Goal: Task Accomplishment & Management: Use online tool/utility

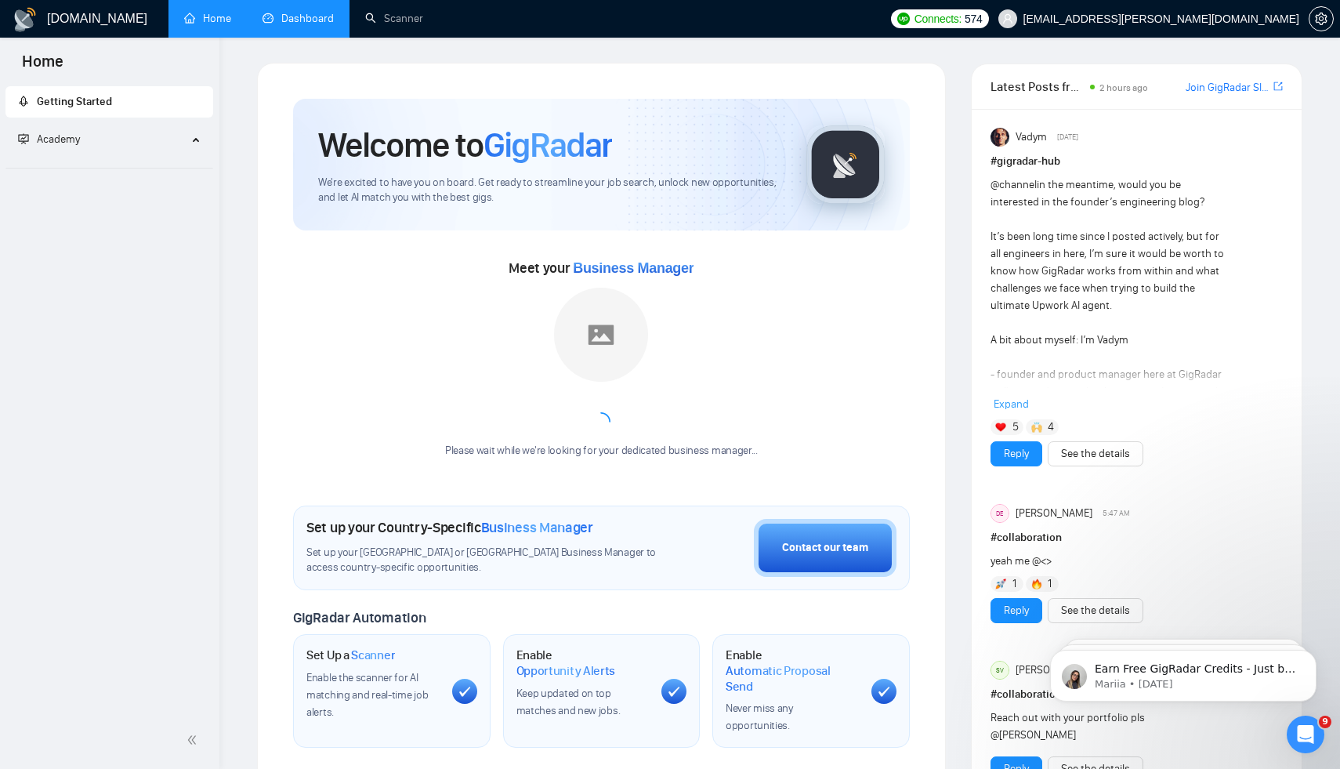
click at [292, 16] on link "Dashboard" at bounding box center [298, 18] width 71 height 13
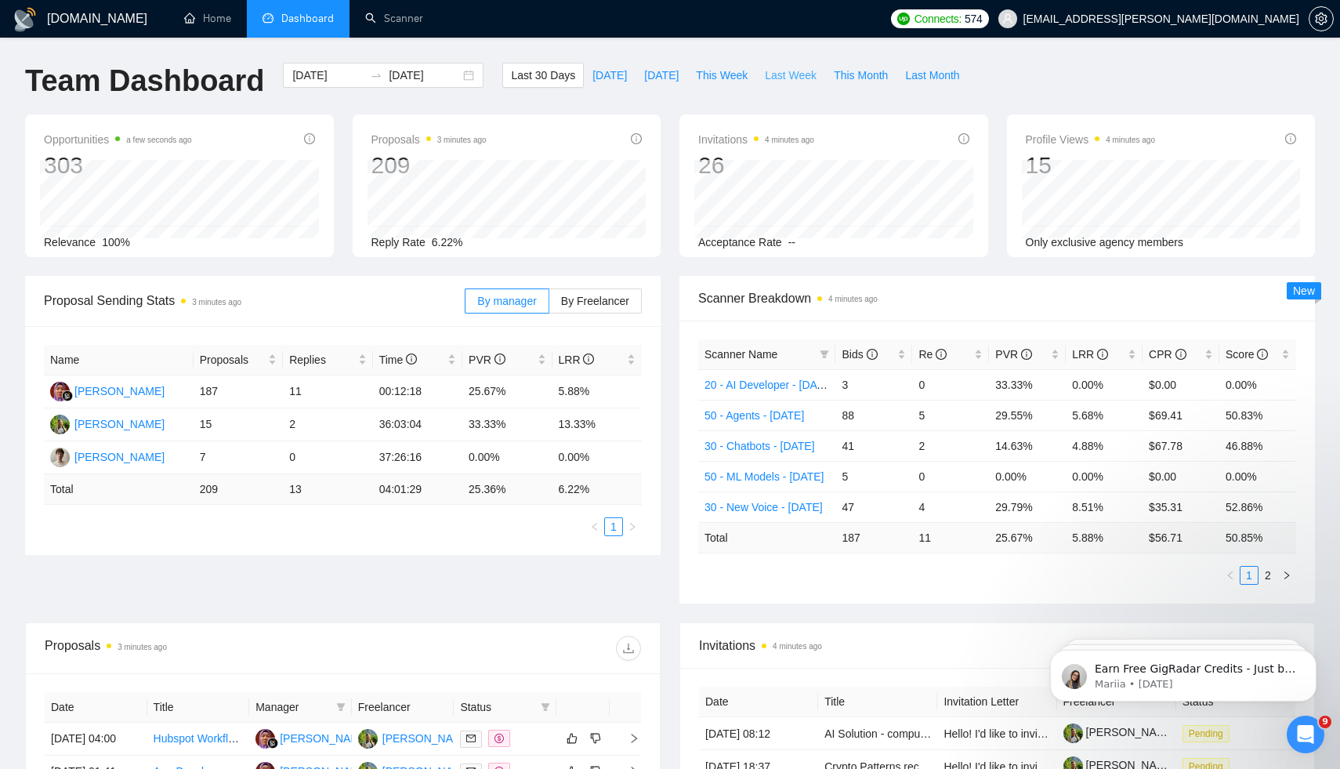
click at [785, 69] on span "Last Week" at bounding box center [791, 75] width 52 height 17
type input "[DATE]"
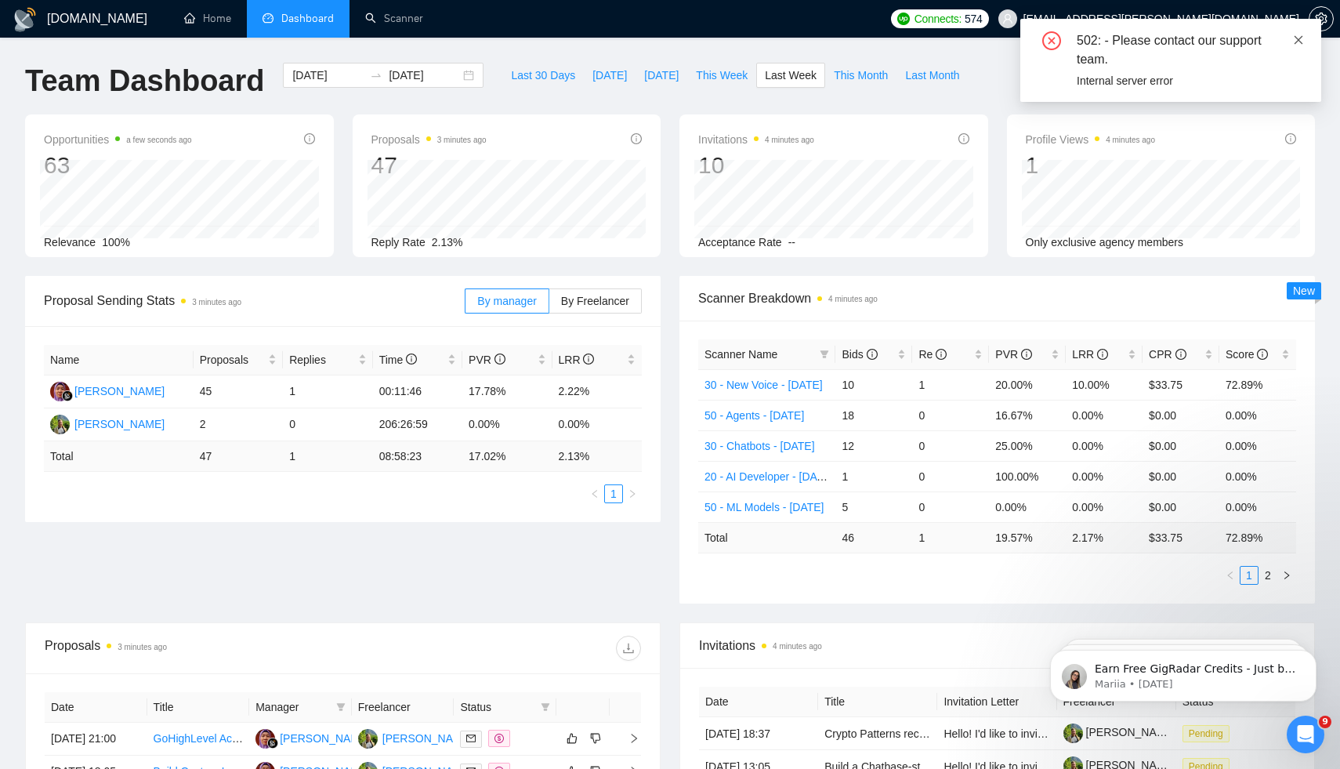
click at [1302, 39] on icon "close" at bounding box center [1298, 39] width 11 height 11
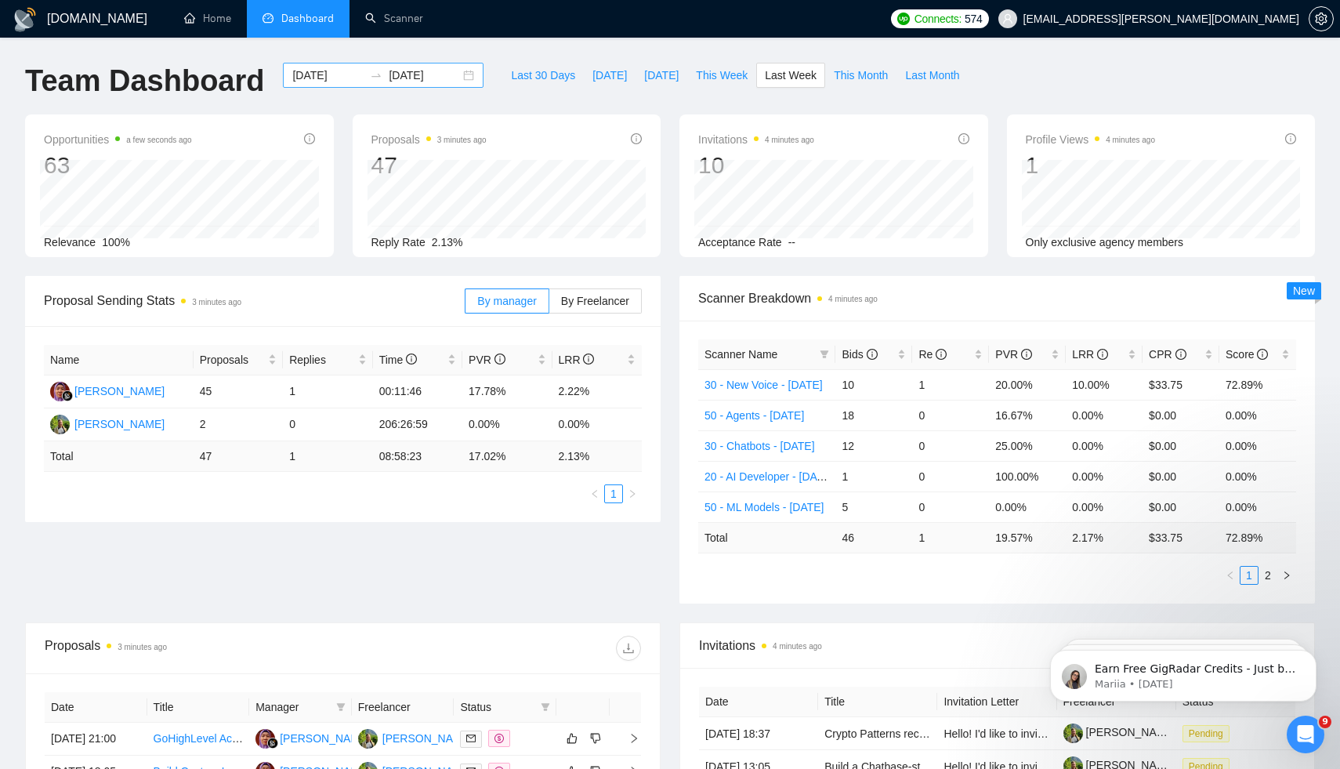
click at [455, 74] on div "[DATE] [DATE]" at bounding box center [383, 75] width 201 height 25
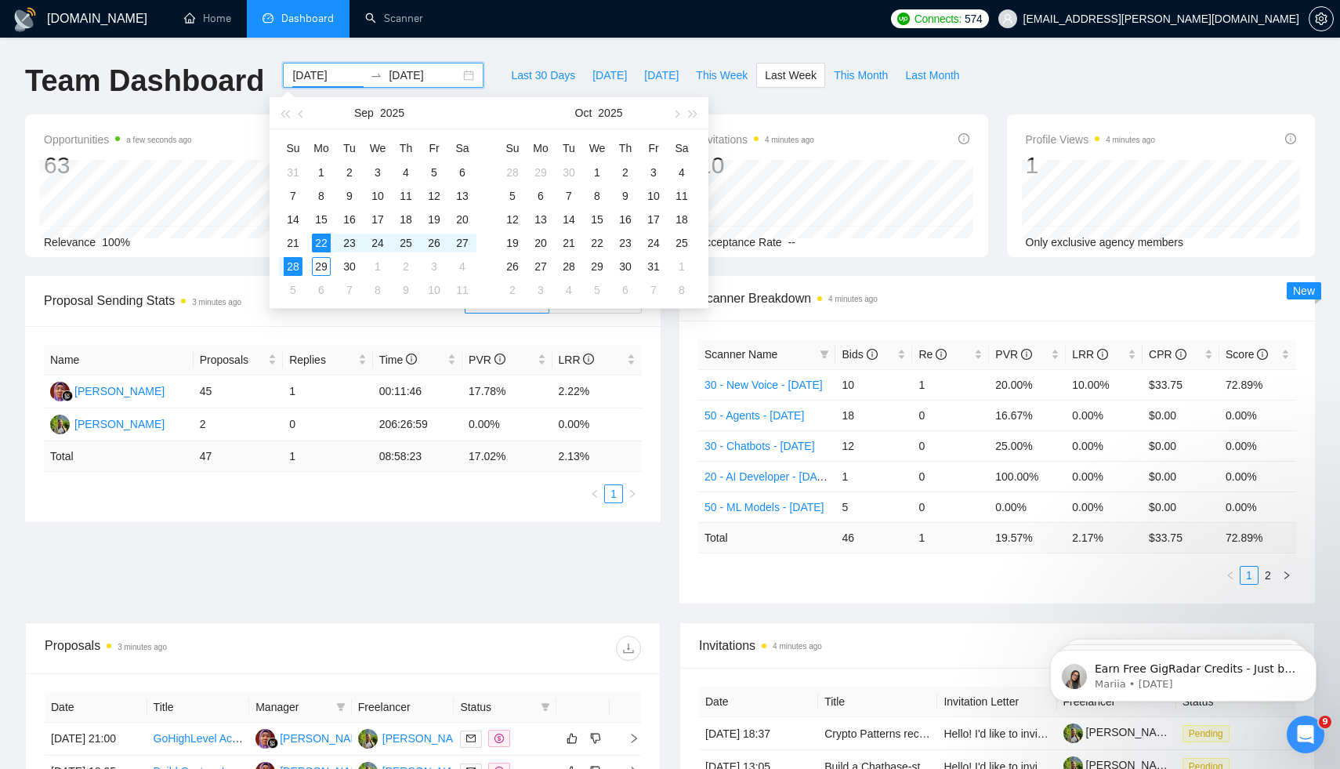
click at [483, 506] on div "Name Proposals Replies Time PVR LRR [PERSON_NAME] 45 1 00:11:46 17.78% 2.22% [P…" at bounding box center [343, 424] width 636 height 196
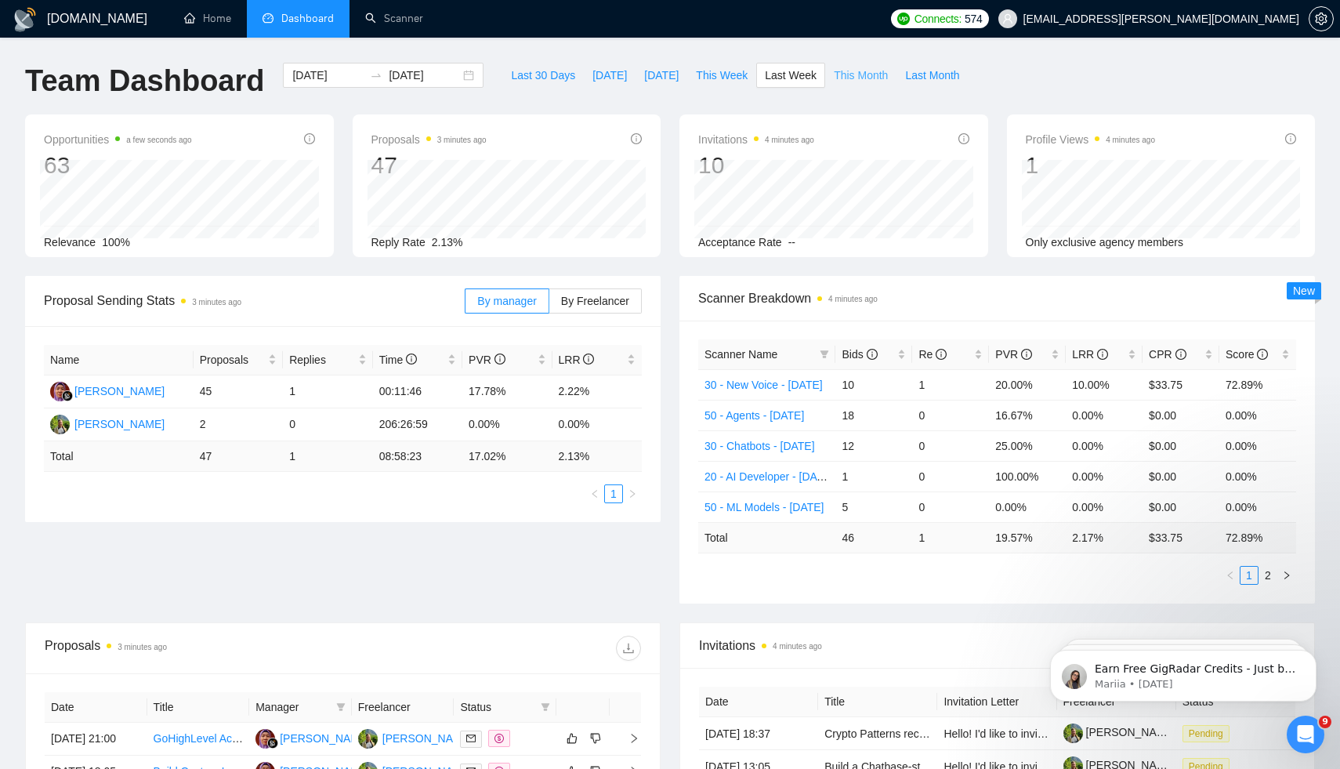
click at [851, 81] on span "This Month" at bounding box center [861, 75] width 54 height 17
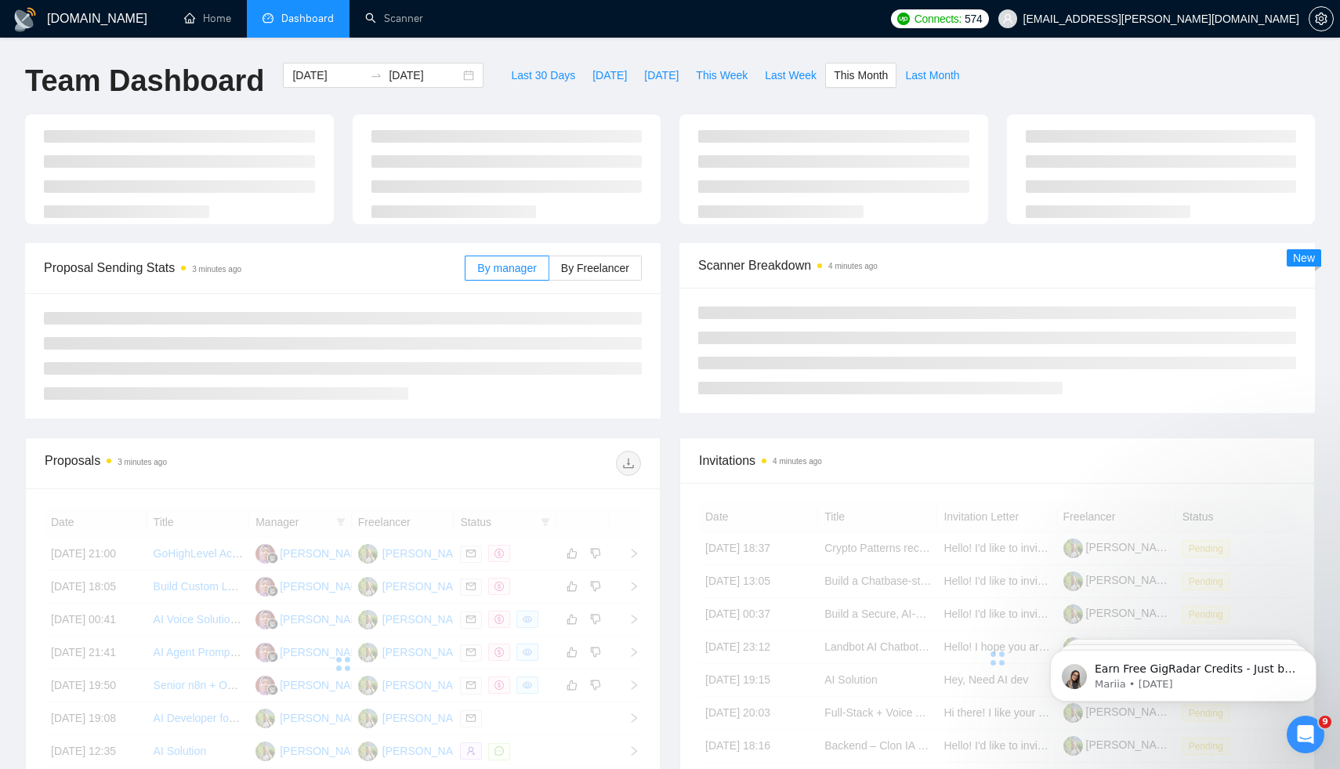
type input "[DATE]"
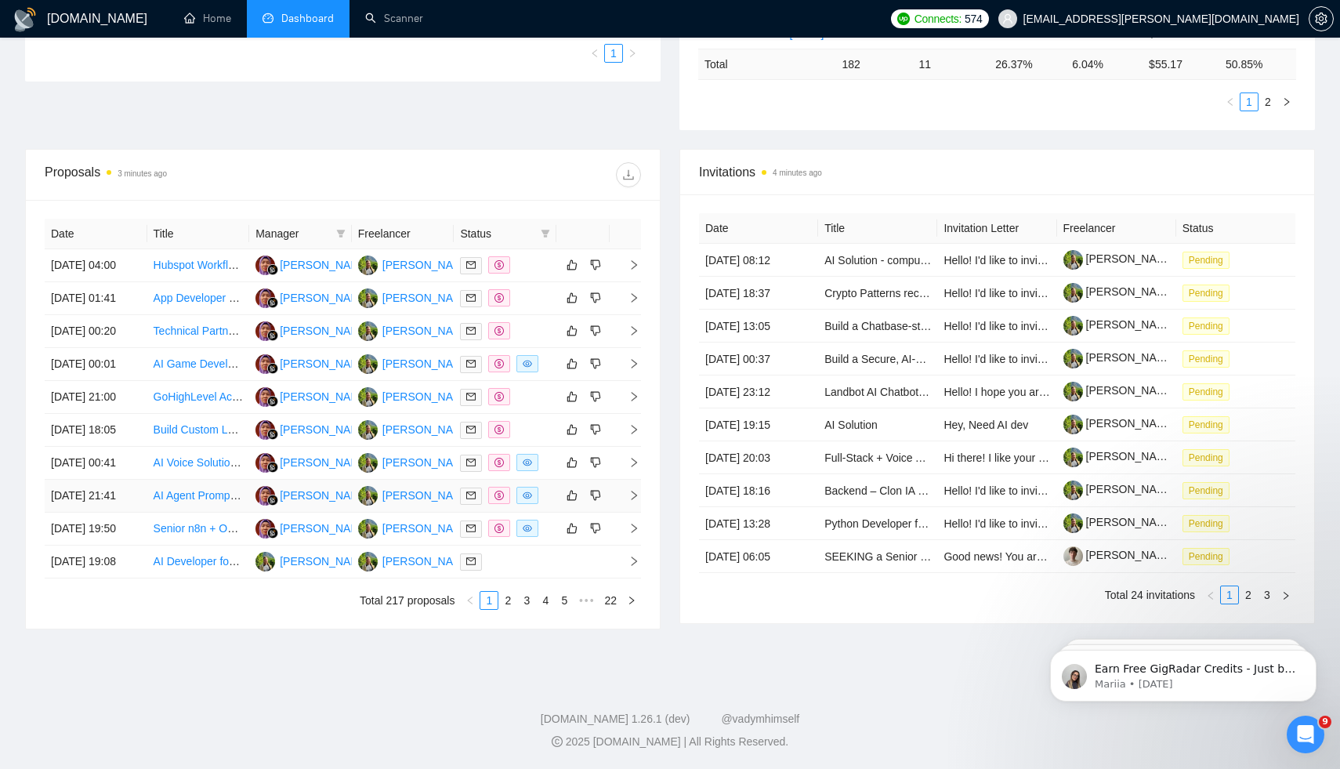
scroll to position [622, 0]
click at [504, 599] on link "2" at bounding box center [507, 600] width 17 height 17
click at [530, 597] on link "3" at bounding box center [526, 600] width 17 height 17
click at [545, 599] on link "4" at bounding box center [545, 600] width 17 height 17
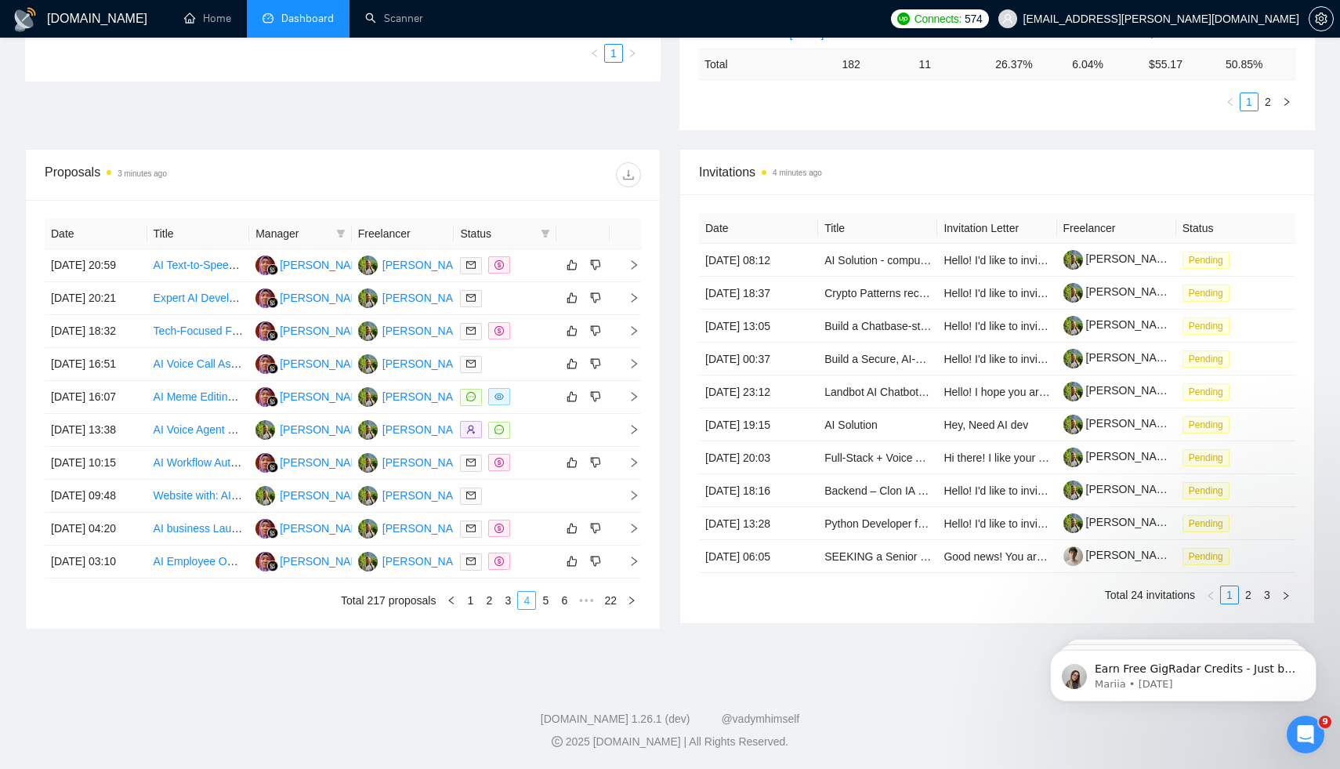
click at [545, 599] on link "5" at bounding box center [545, 600] width 17 height 17
click at [547, 598] on link "6" at bounding box center [545, 600] width 17 height 17
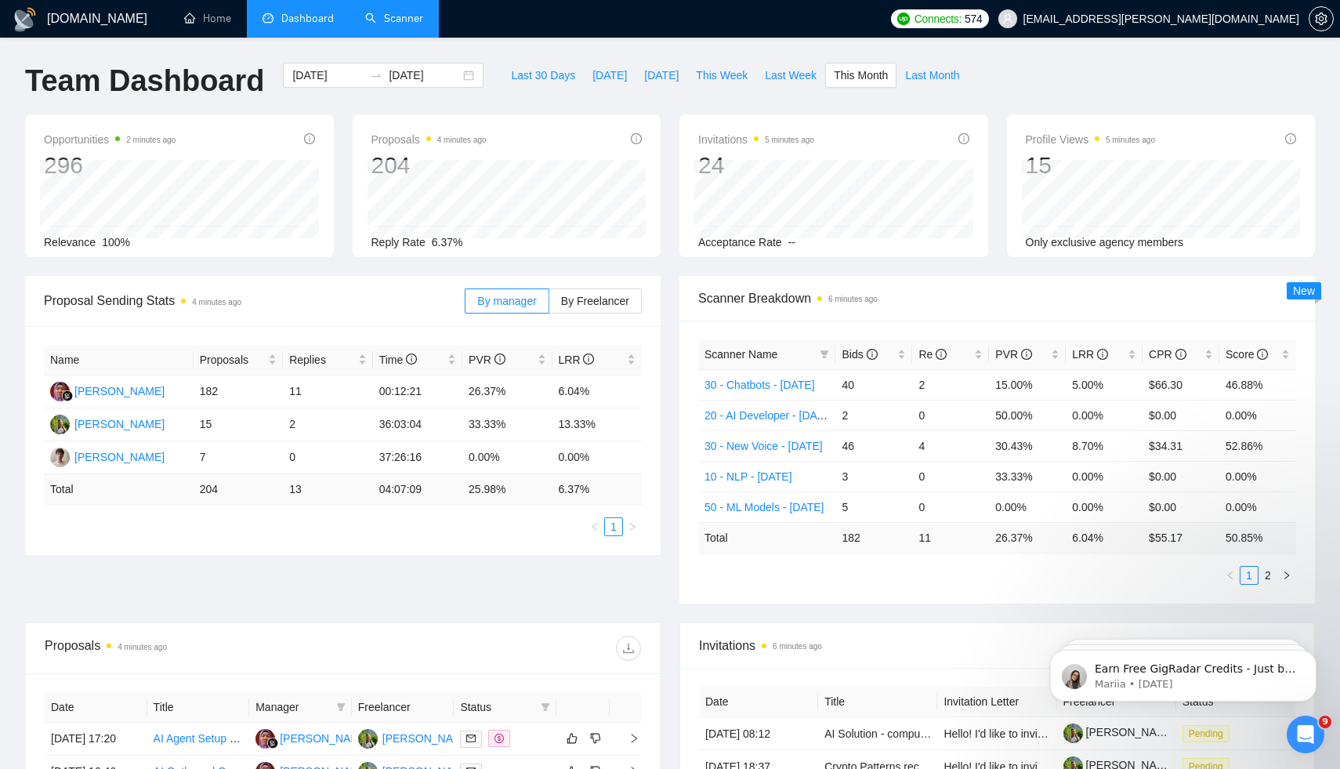
click at [401, 12] on link "Scanner" at bounding box center [394, 18] width 58 height 13
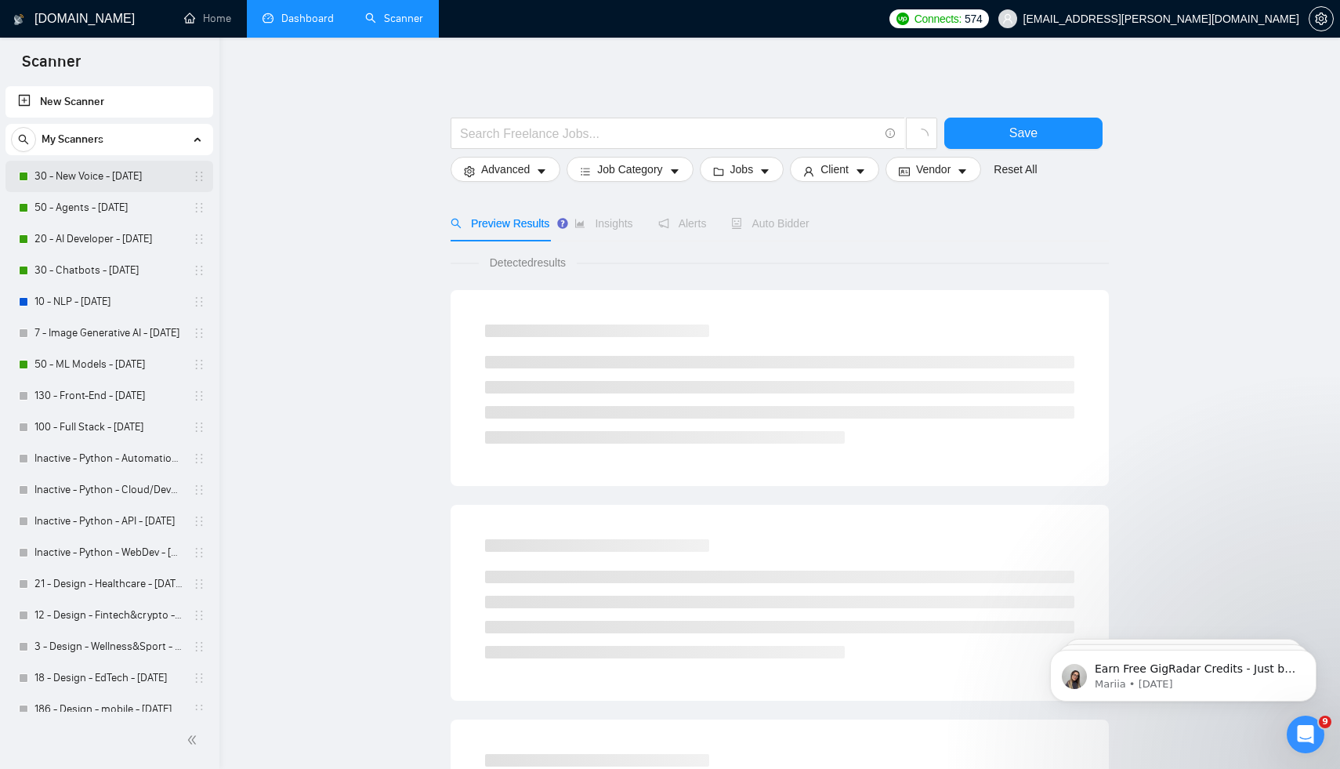
click at [103, 173] on link "30 - New Voice - [DATE]" at bounding box center [108, 176] width 149 height 31
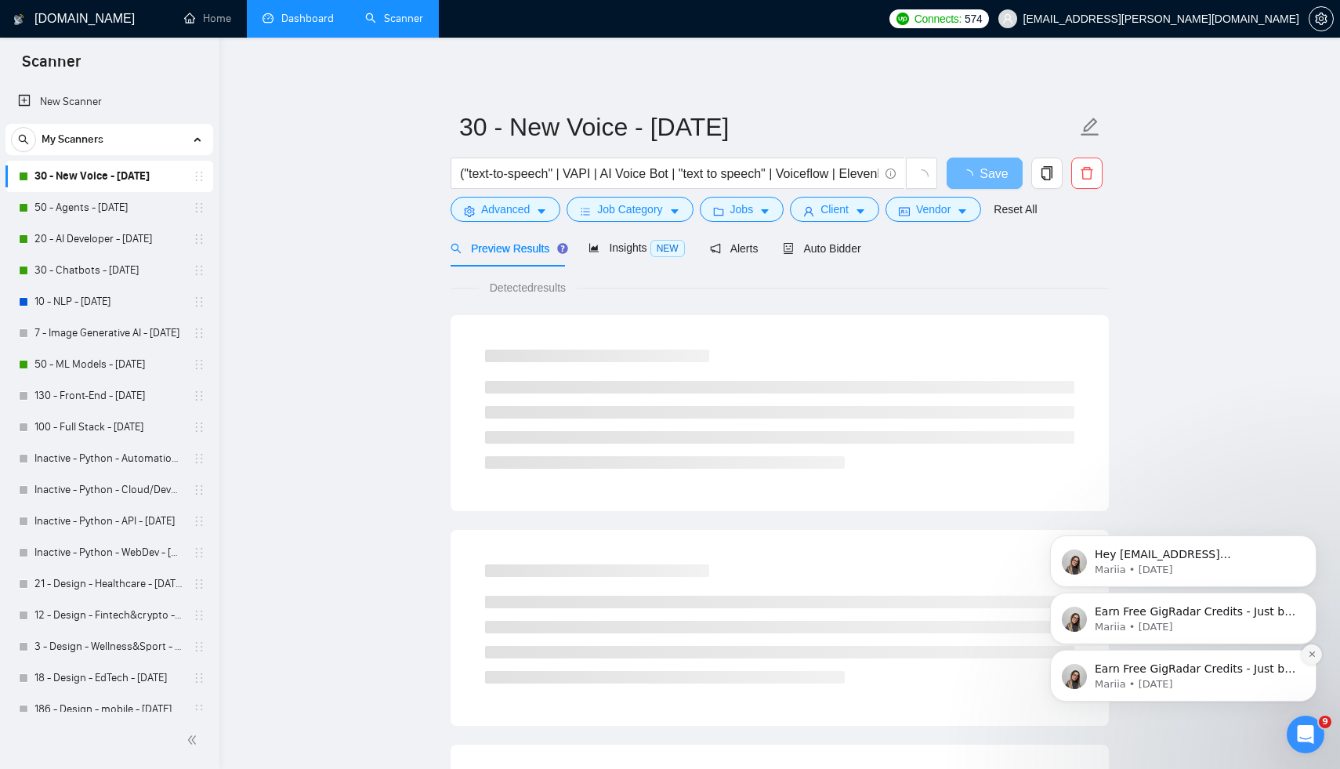
click at [1309, 651] on icon "Dismiss notification" at bounding box center [1311, 653] width 5 height 5
click at [1310, 651] on icon "Dismiss notification" at bounding box center [1312, 654] width 9 height 9
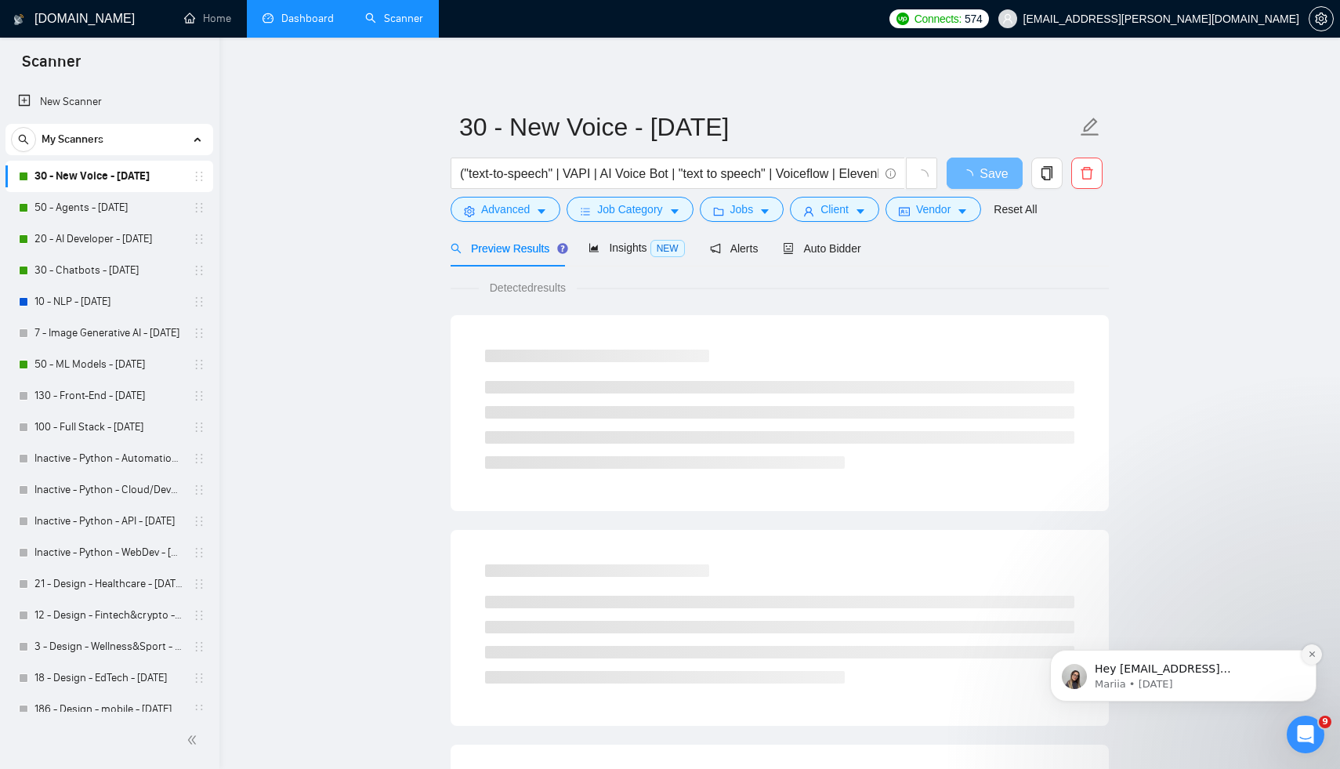
click at [1312, 654] on icon "Dismiss notification" at bounding box center [1311, 653] width 5 height 5
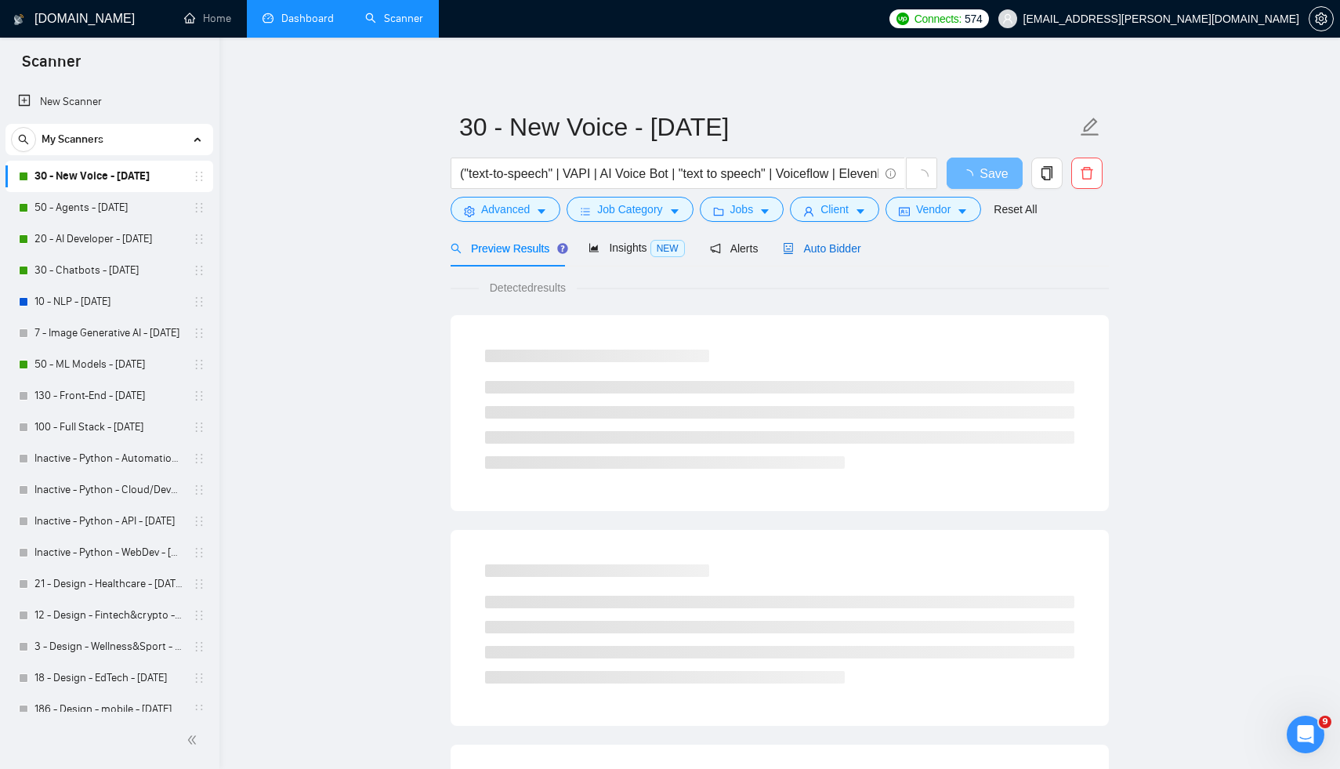
click at [832, 249] on span "Auto Bidder" at bounding box center [822, 248] width 78 height 13
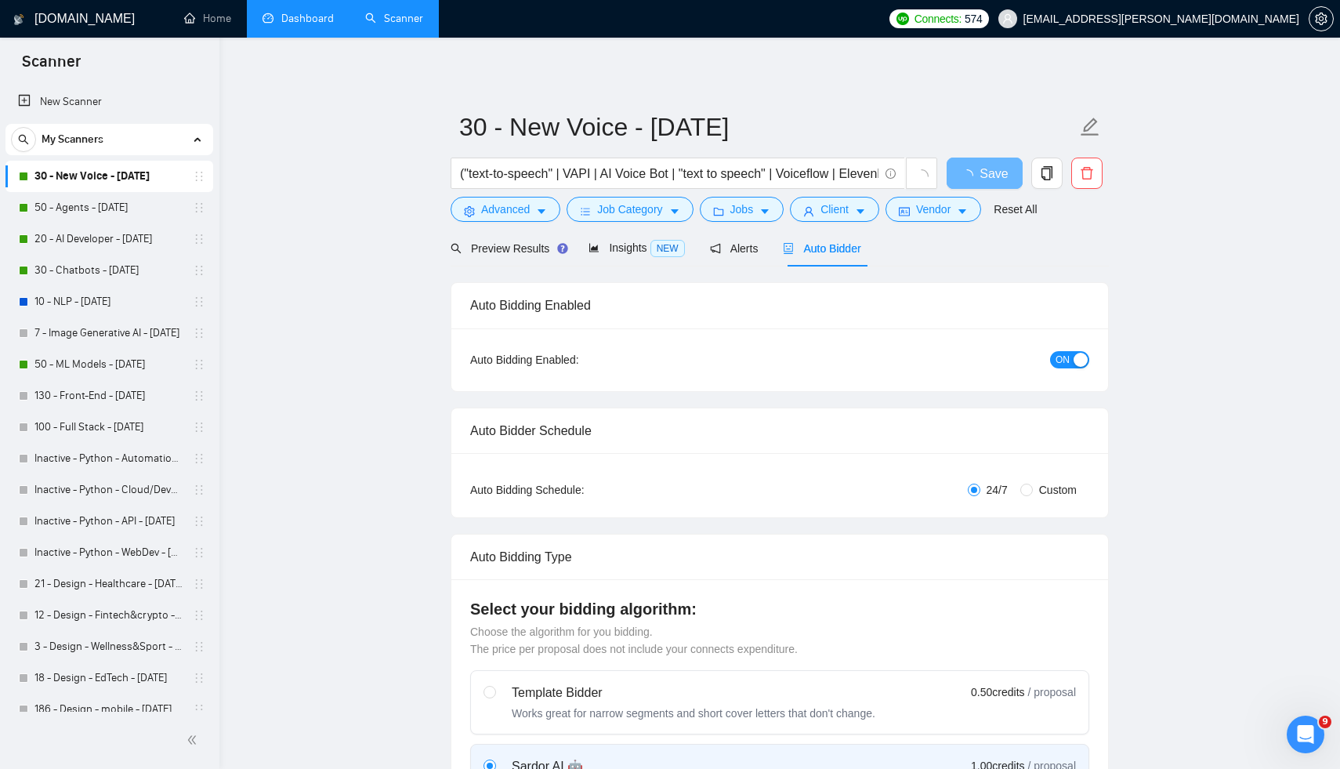
checkbox input "true"
click at [1072, 366] on button "ON" at bounding box center [1069, 359] width 39 height 17
click at [982, 179] on span "Save" at bounding box center [984, 174] width 28 height 20
click at [142, 207] on link "50 - Agents - [DATE]" at bounding box center [108, 207] width 149 height 31
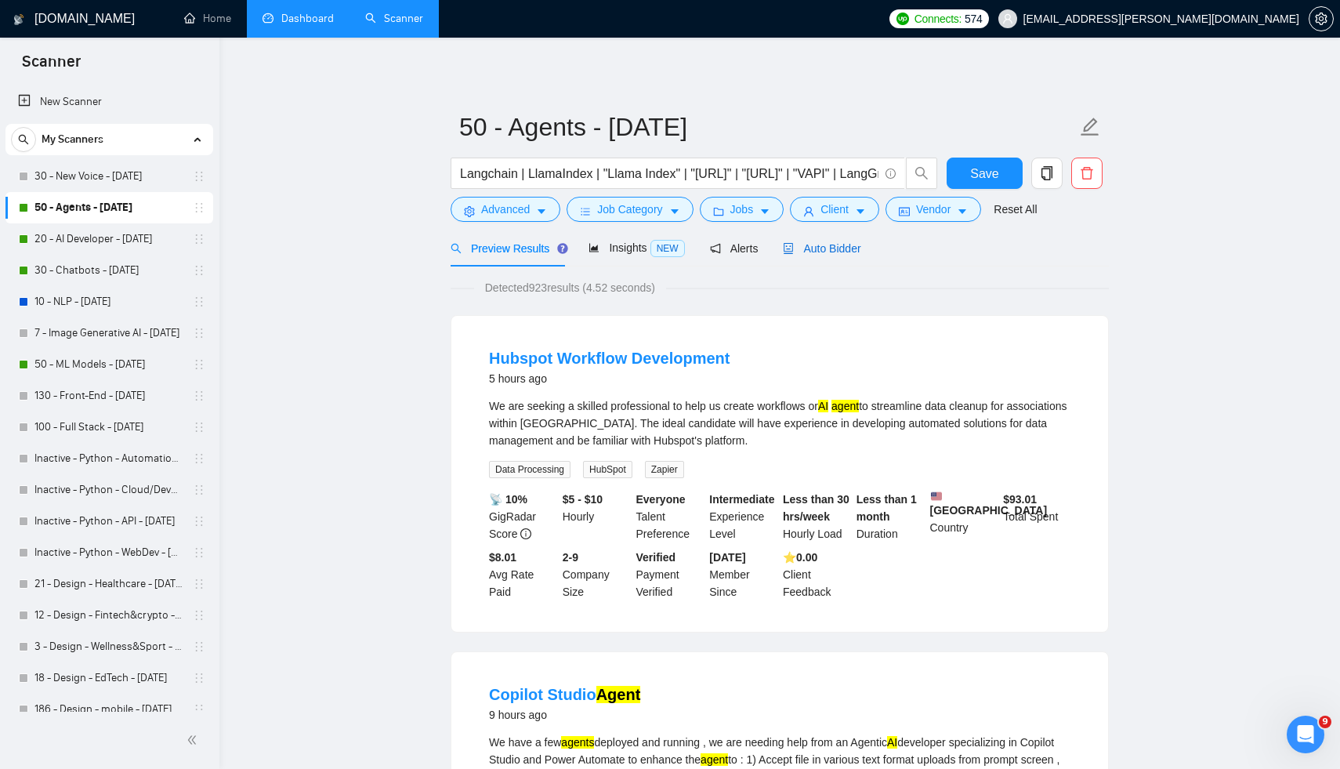
click at [839, 253] on span "Auto Bidder" at bounding box center [822, 248] width 78 height 13
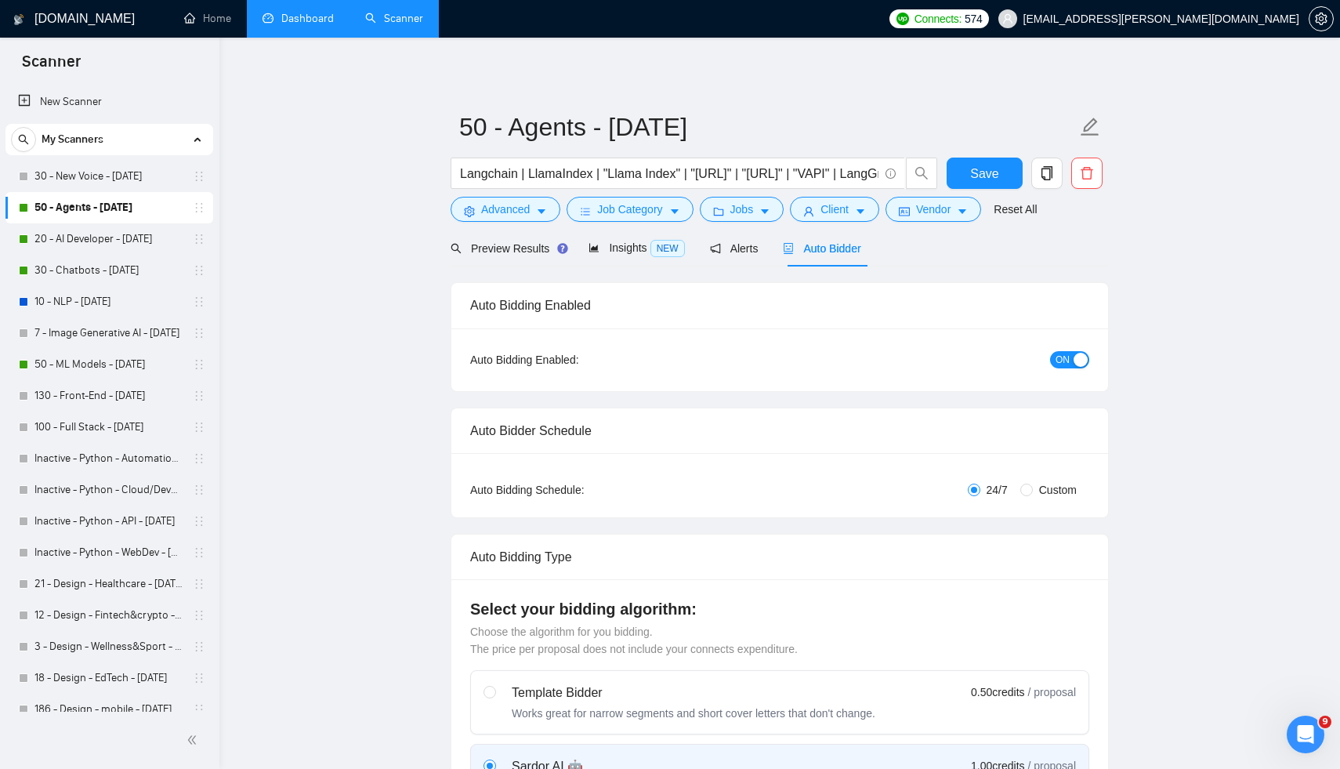
checkbox input "true"
click at [1068, 354] on span "ON" at bounding box center [1063, 359] width 14 height 17
click at [973, 162] on button "Save" at bounding box center [985, 173] width 76 height 31
click at [87, 240] on link "20 - AI Developer - [DATE]" at bounding box center [108, 238] width 149 height 31
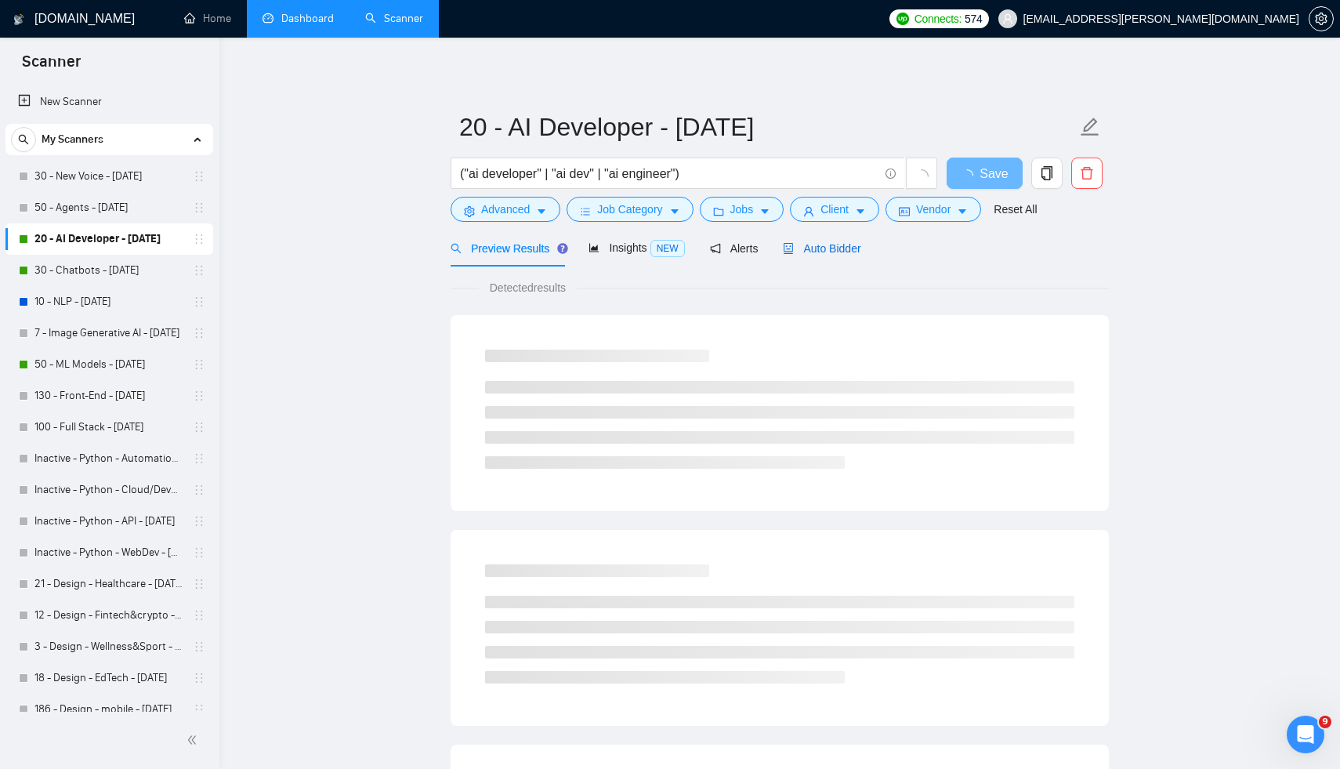
click at [809, 246] on span "Auto Bidder" at bounding box center [822, 248] width 78 height 13
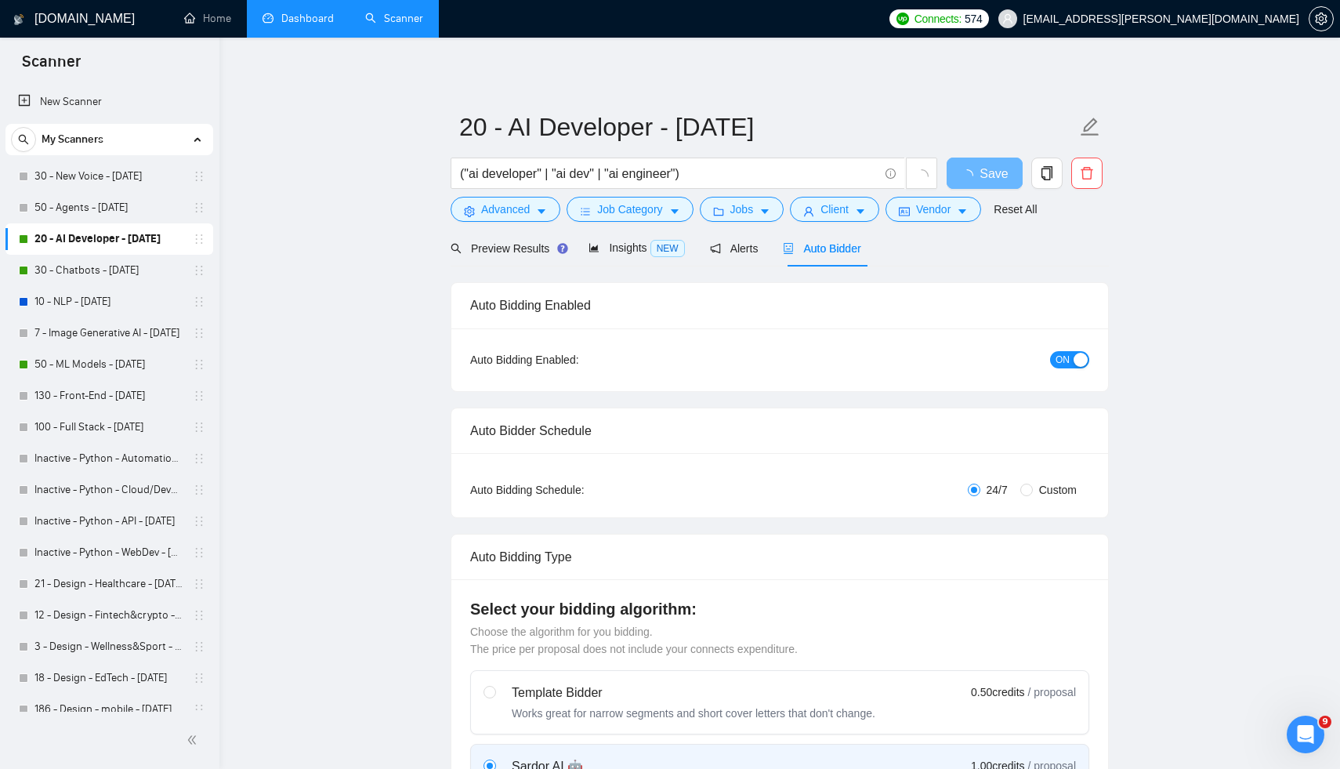
click at [1068, 352] on span "ON" at bounding box center [1063, 359] width 14 height 17
click at [999, 176] on div "Reset all filters" at bounding box center [1023, 179] width 85 height 27
click at [971, 168] on span "Save" at bounding box center [984, 174] width 28 height 20
click at [96, 277] on link "30 - Chatbots - [DATE]" at bounding box center [108, 270] width 149 height 31
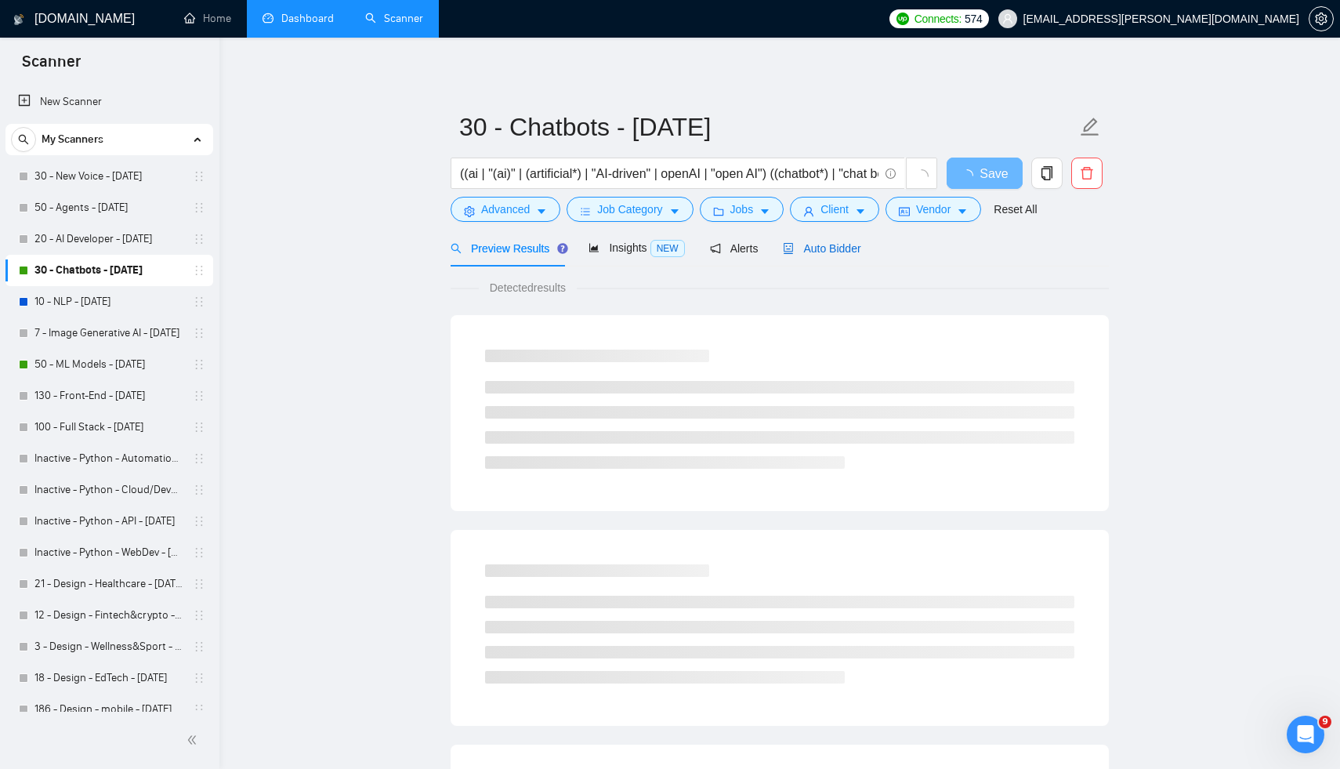
click at [825, 247] on span "Auto Bidder" at bounding box center [822, 248] width 78 height 13
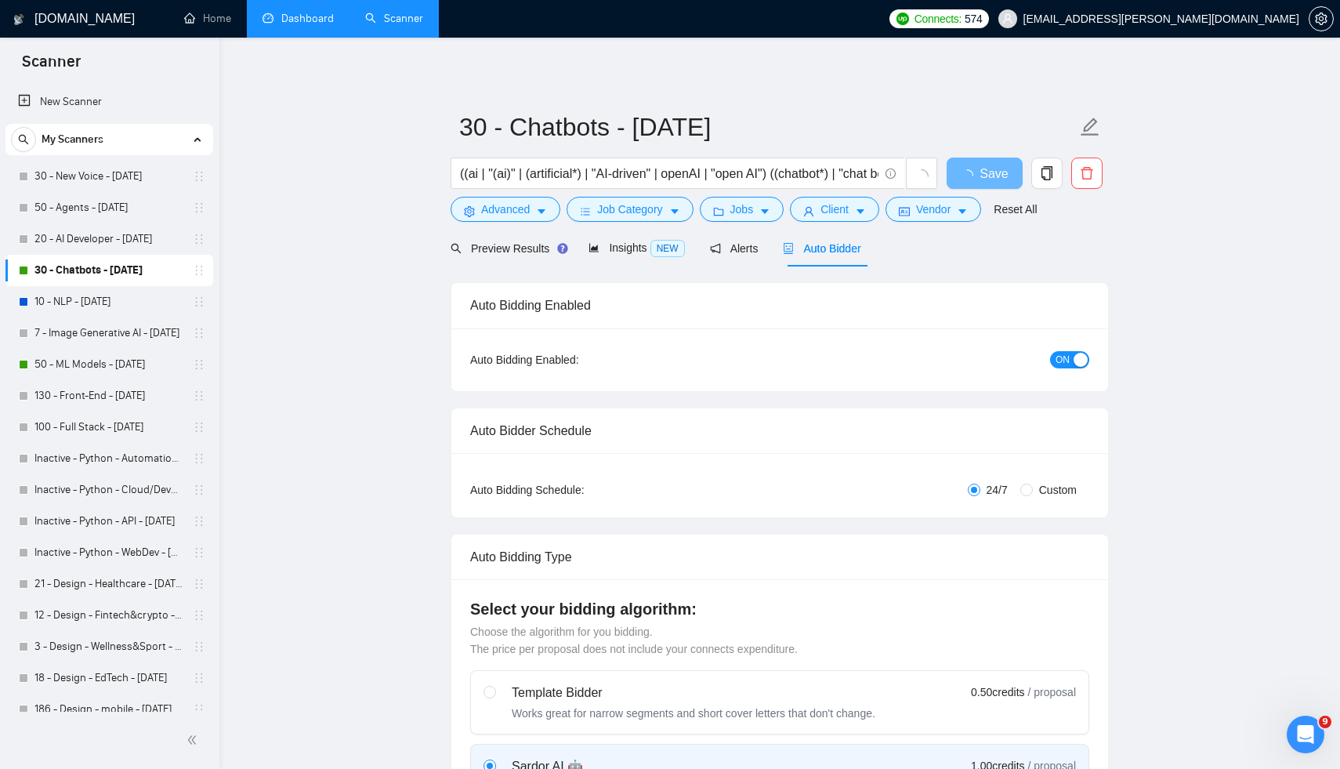
click at [1071, 350] on div "ON" at bounding box center [986, 359] width 206 height 18
click at [1071, 357] on button "ON" at bounding box center [1069, 359] width 39 height 17
click at [974, 172] on span "Save" at bounding box center [984, 174] width 28 height 20
click at [107, 307] on link "10 - NLP - [DATE]" at bounding box center [108, 301] width 149 height 31
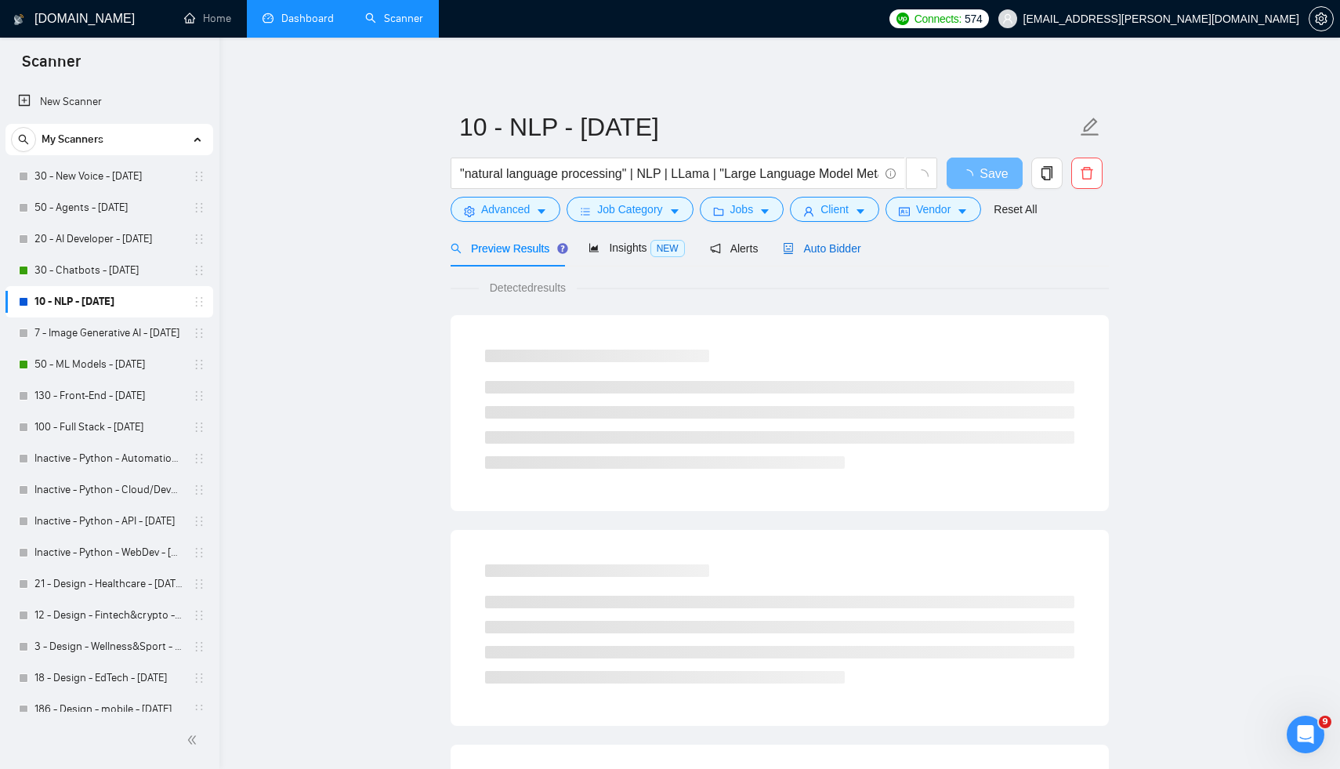
click at [855, 242] on span "Auto Bidder" at bounding box center [822, 248] width 78 height 13
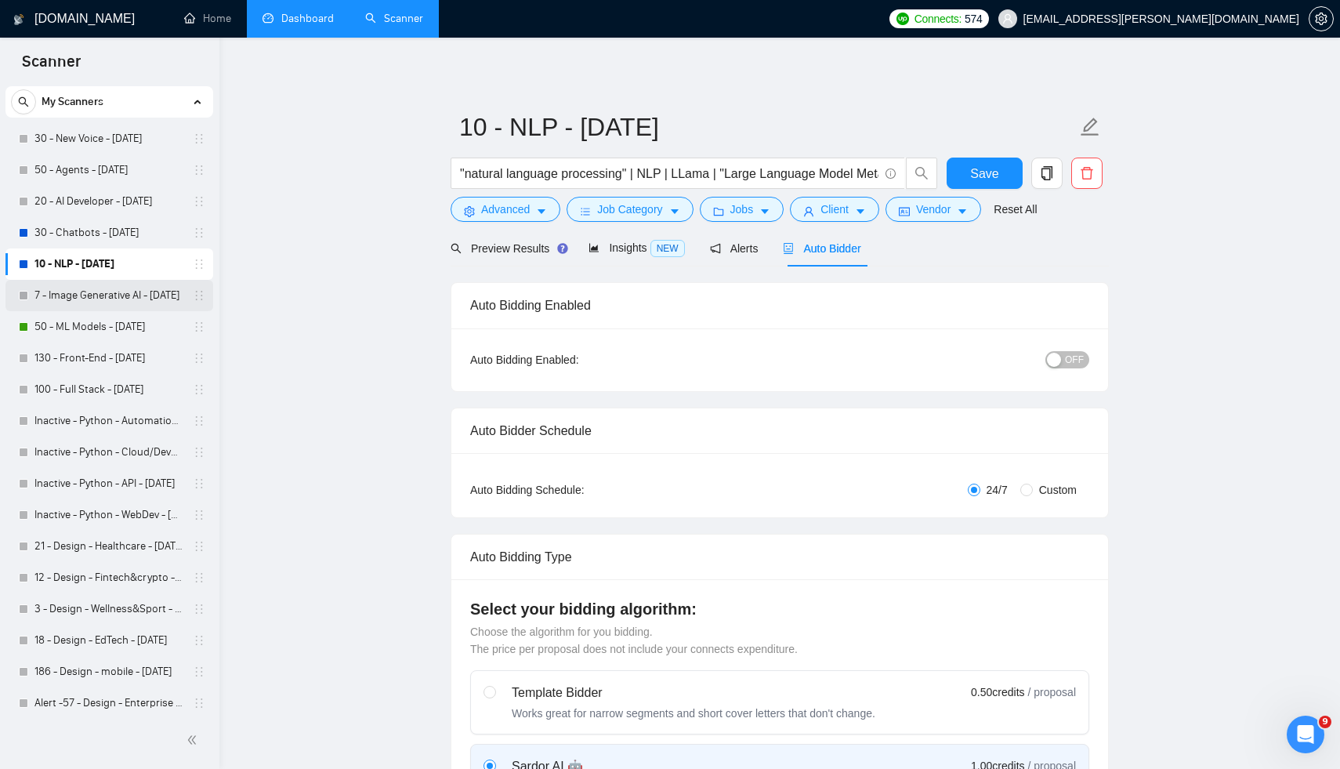
scroll to position [40, 0]
click at [100, 321] on link "50 - ML Models - [DATE]" at bounding box center [108, 324] width 149 height 31
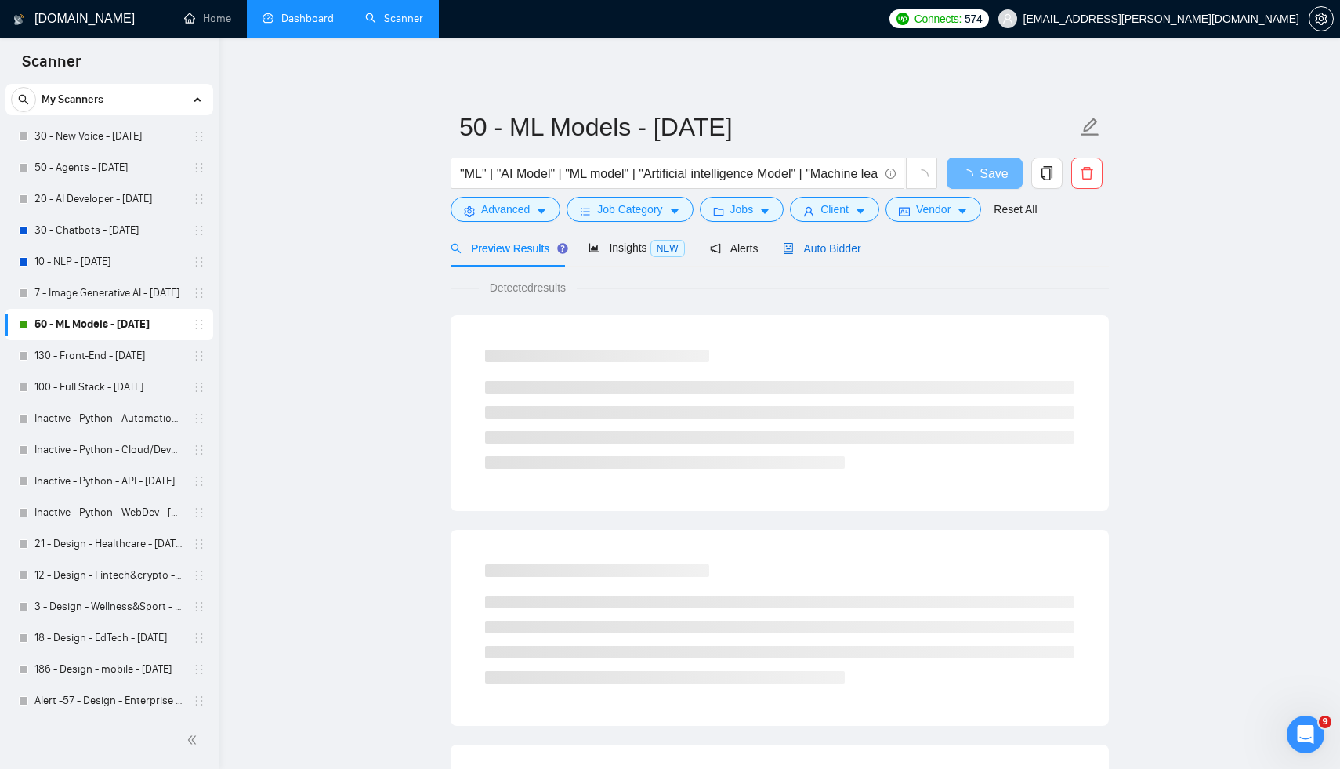
click at [822, 252] on span "Auto Bidder" at bounding box center [822, 248] width 78 height 13
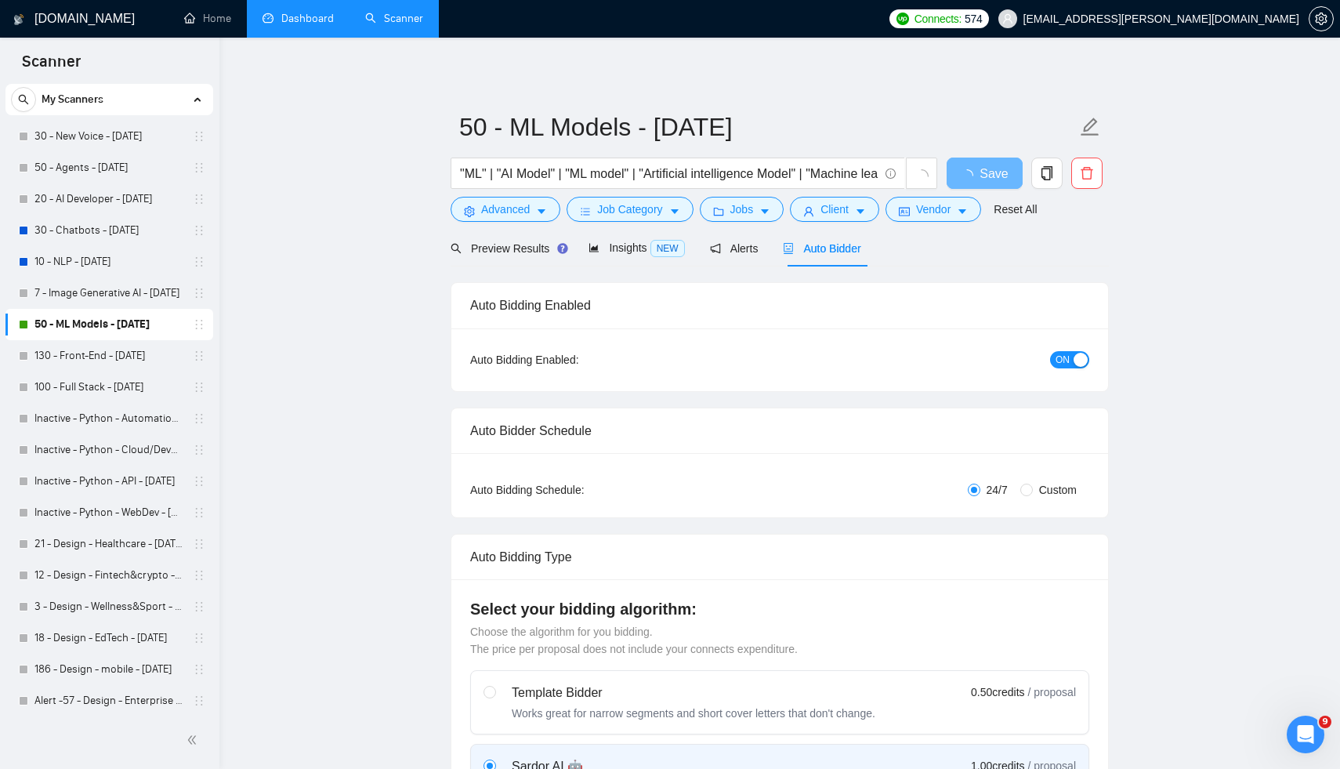
click at [1072, 359] on button "ON" at bounding box center [1069, 359] width 39 height 17
click at [991, 173] on span "Save" at bounding box center [984, 174] width 28 height 20
